Goal: Task Accomplishment & Management: Use online tool/utility

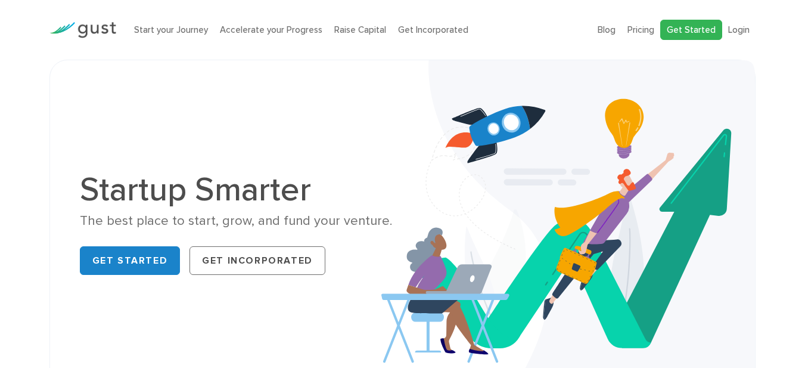
click at [693, 30] on link "Get Started" at bounding box center [691, 30] width 62 height 21
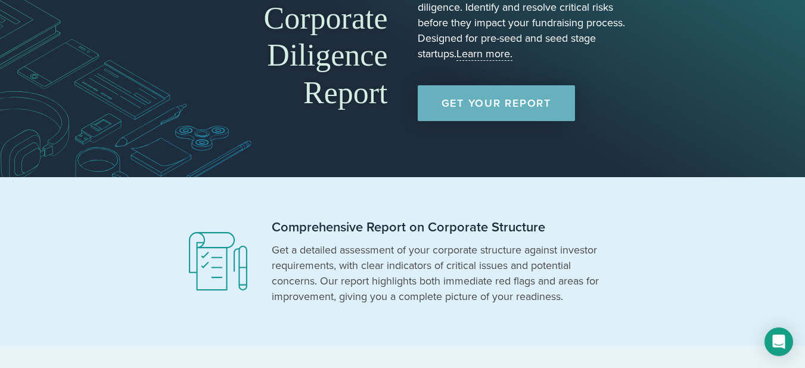
scroll to position [60, 0]
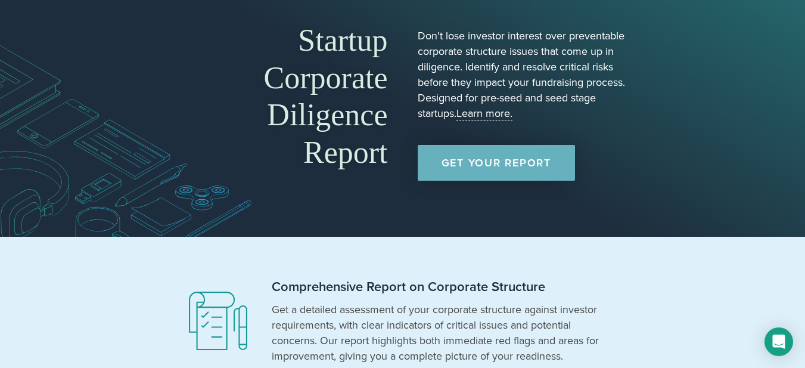
click at [524, 158] on link "Get Your Report" at bounding box center [496, 163] width 157 height 36
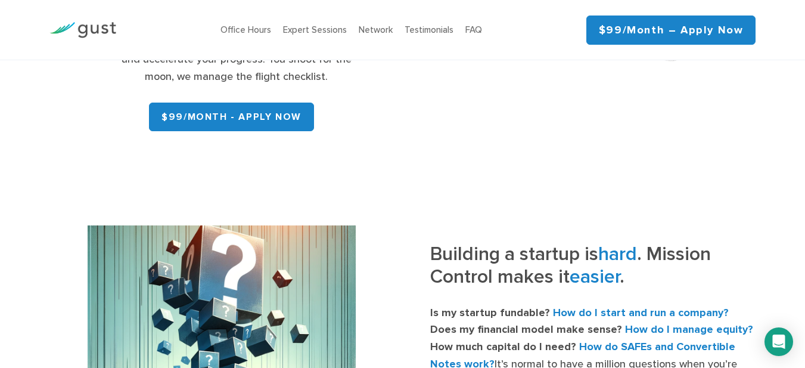
scroll to position [715, 0]
